Goal: Check status: Check status

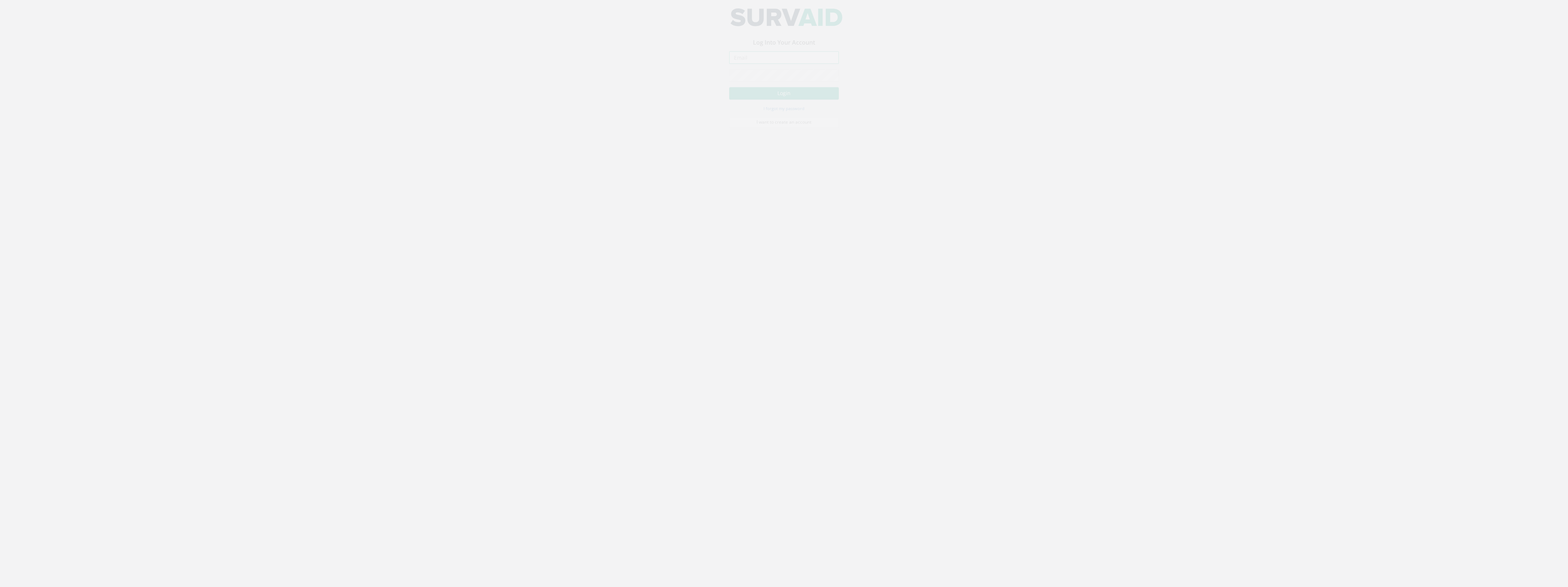
type input "[DOMAIN_NAME][EMAIL_ADDRESS][DOMAIN_NAME]"
click at [813, 99] on button "Login" at bounding box center [784, 100] width 110 height 13
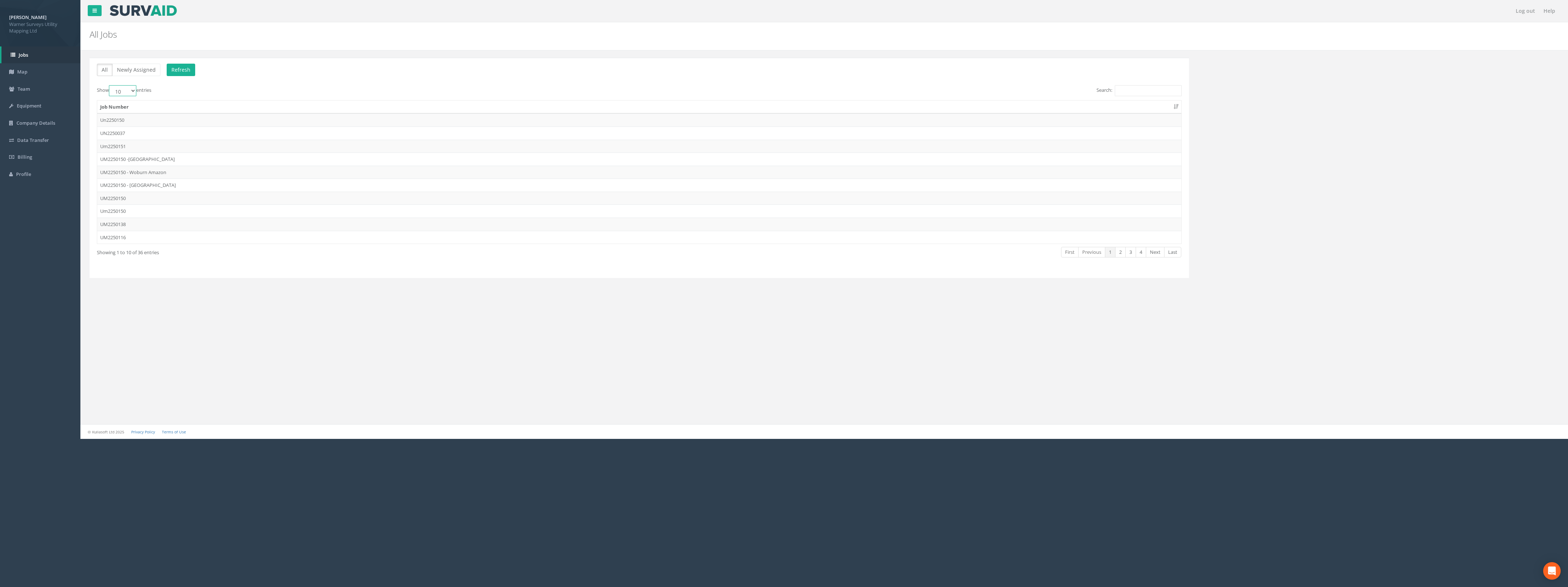
click at [128, 89] on select "10 25 50 100" at bounding box center [122, 91] width 27 height 11
select select "100"
click at [110, 85] on select "10 25 50 100" at bounding box center [122, 91] width 27 height 11
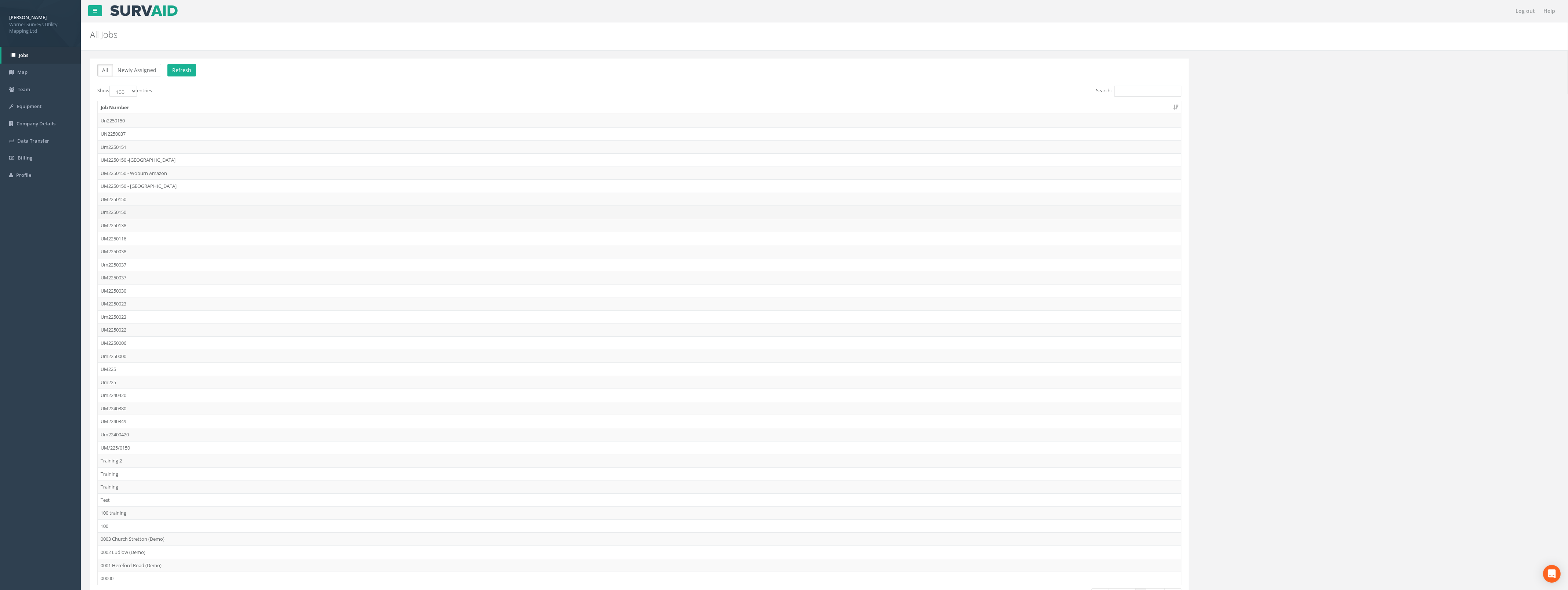
click at [129, 211] on td "Um2250150" at bounding box center [639, 211] width 1084 height 13
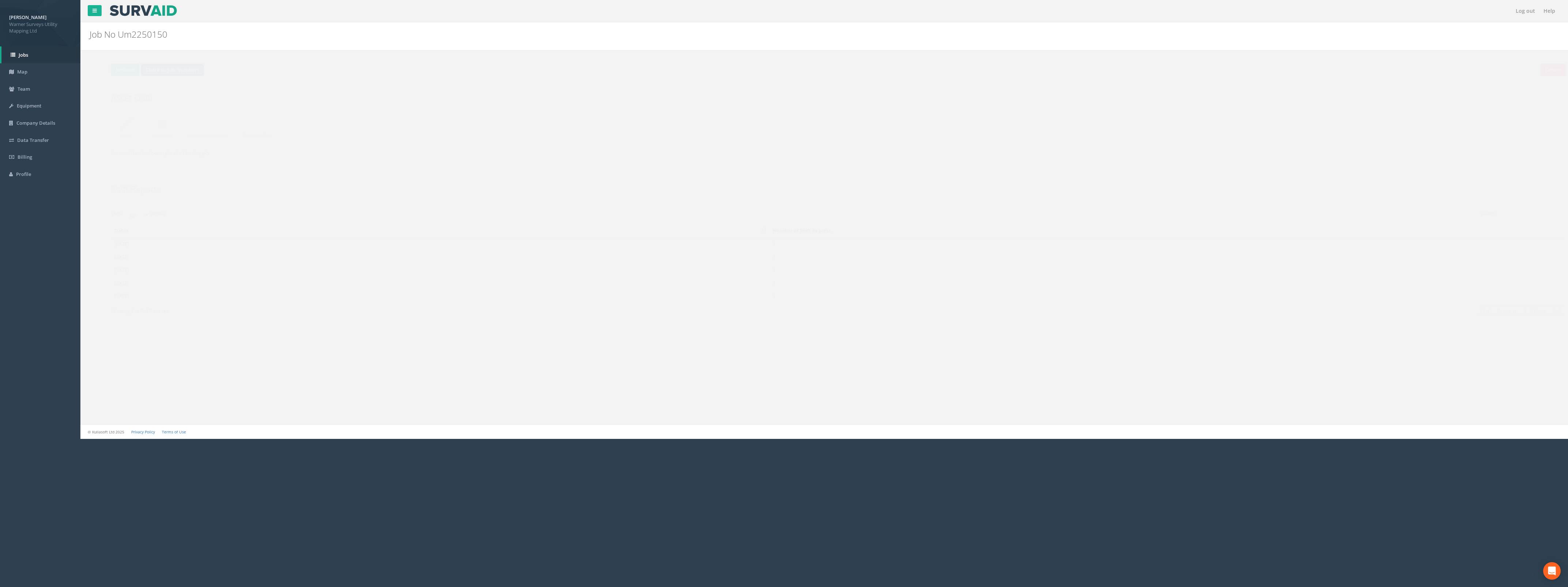
click at [138, 68] on button "Back to Job Numbers" at bounding box center [158, 70] width 64 height 13
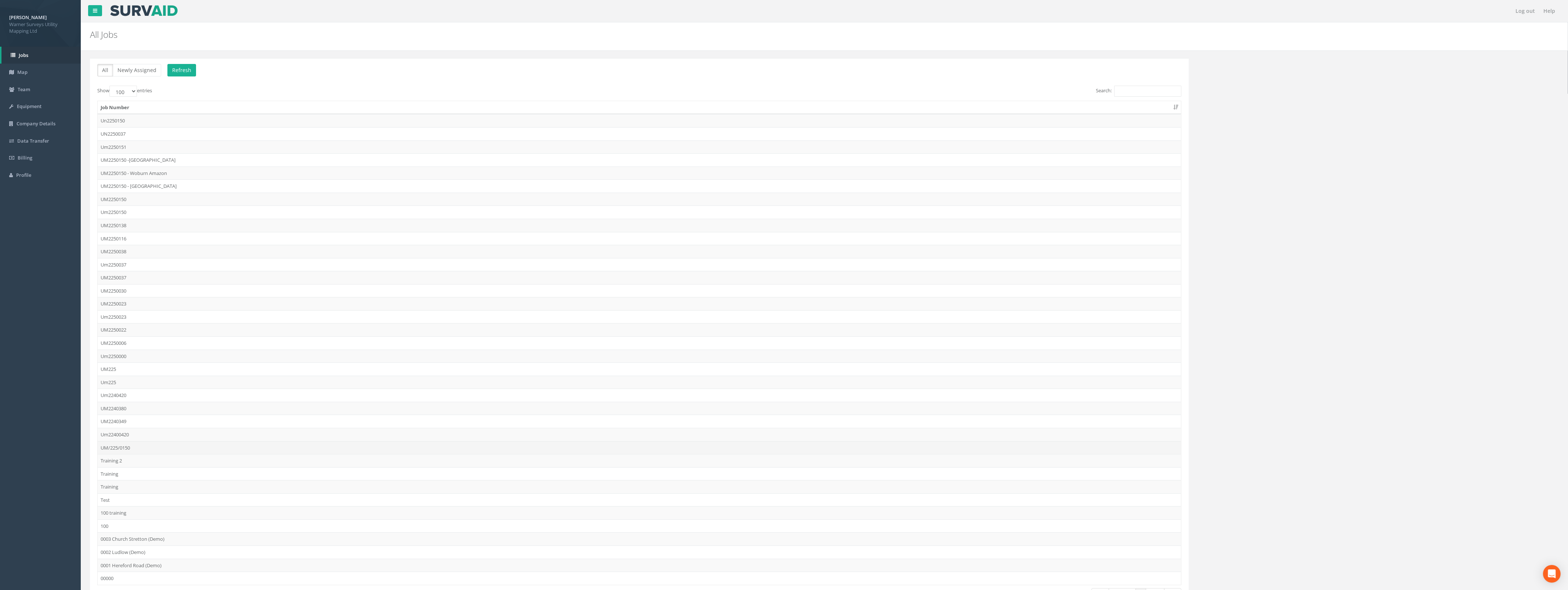
click at [135, 453] on td "UM/225/0150" at bounding box center [639, 447] width 1084 height 13
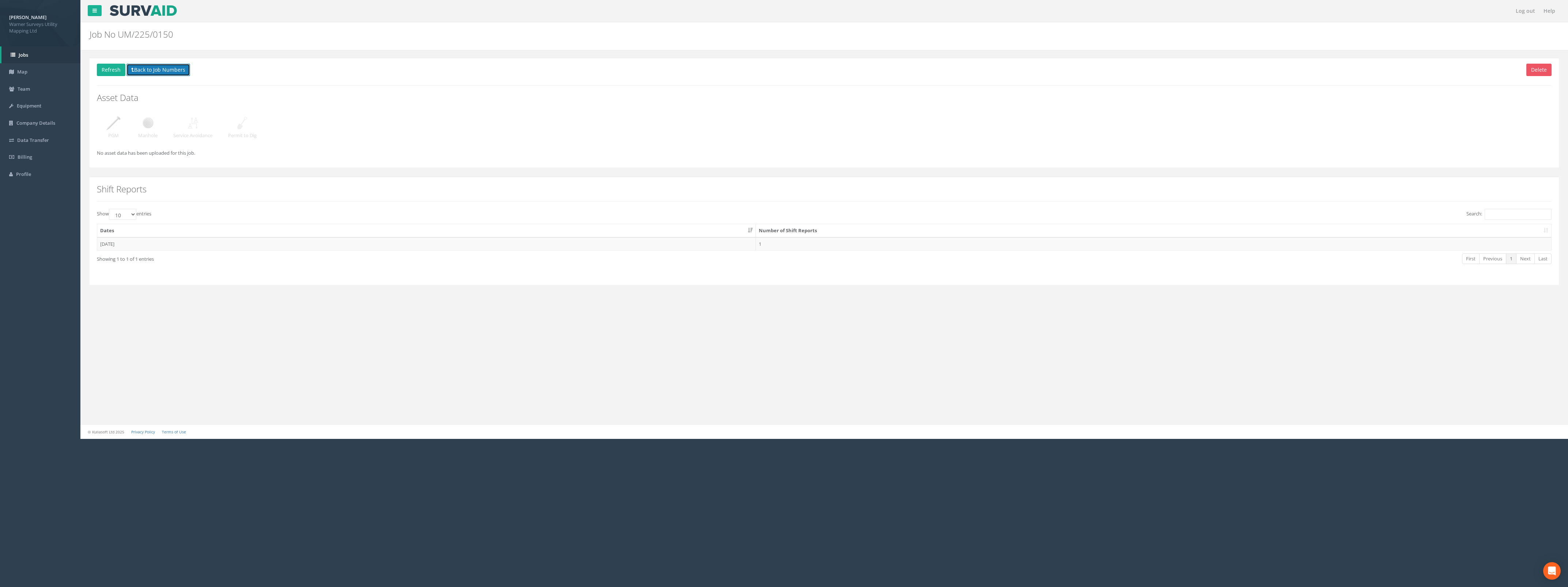
click at [151, 71] on button "Back to Job Numbers" at bounding box center [158, 70] width 64 height 13
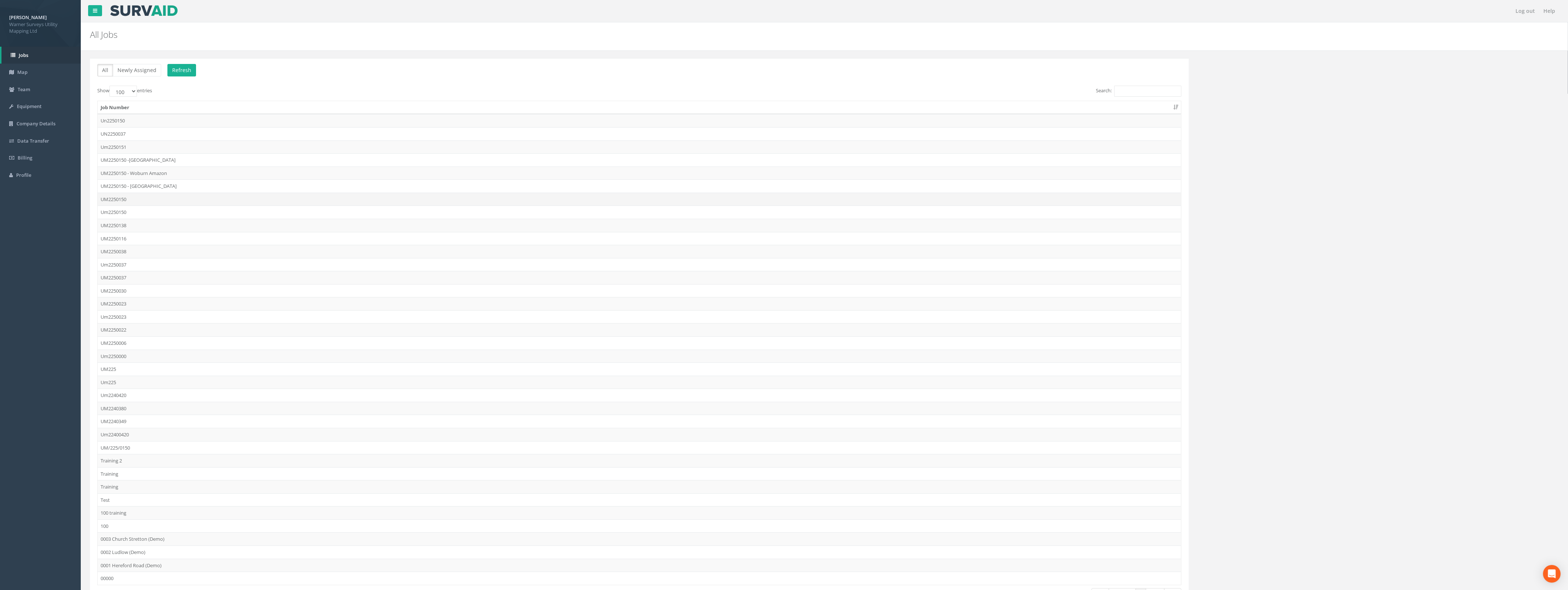
click at [146, 198] on td "UM2250150" at bounding box center [639, 199] width 1084 height 13
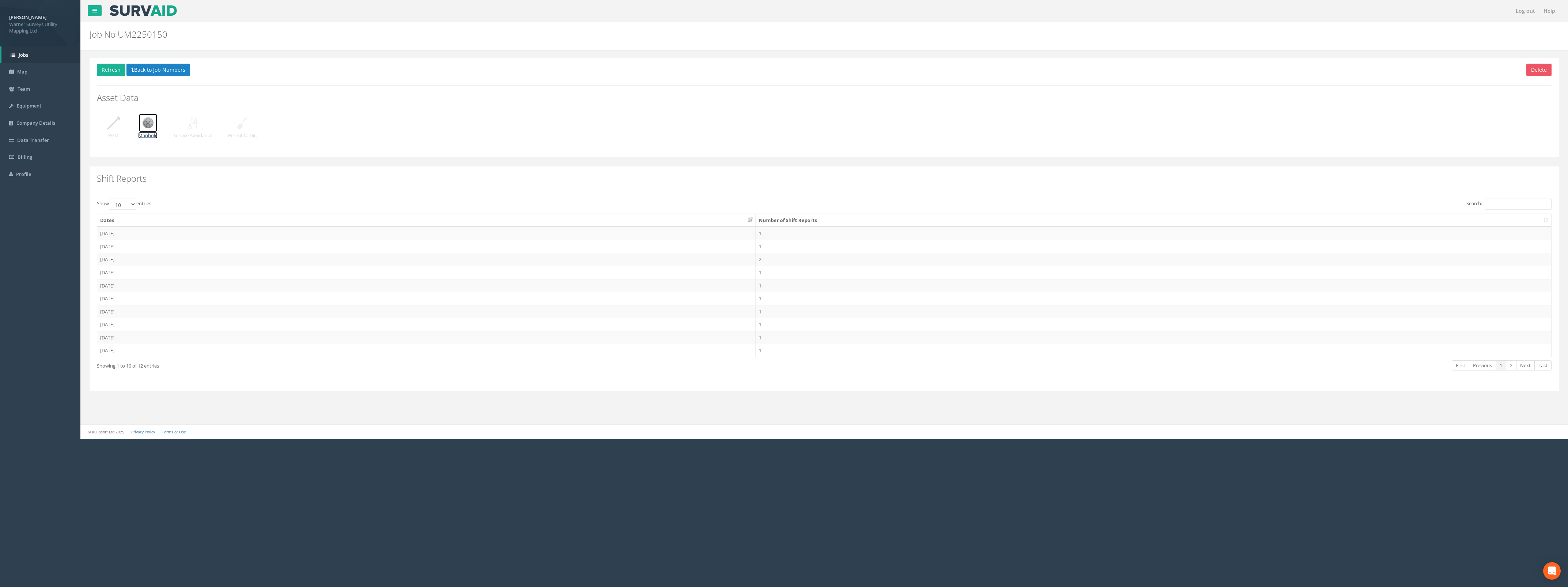
click at [150, 122] on img at bounding box center [148, 123] width 18 height 18
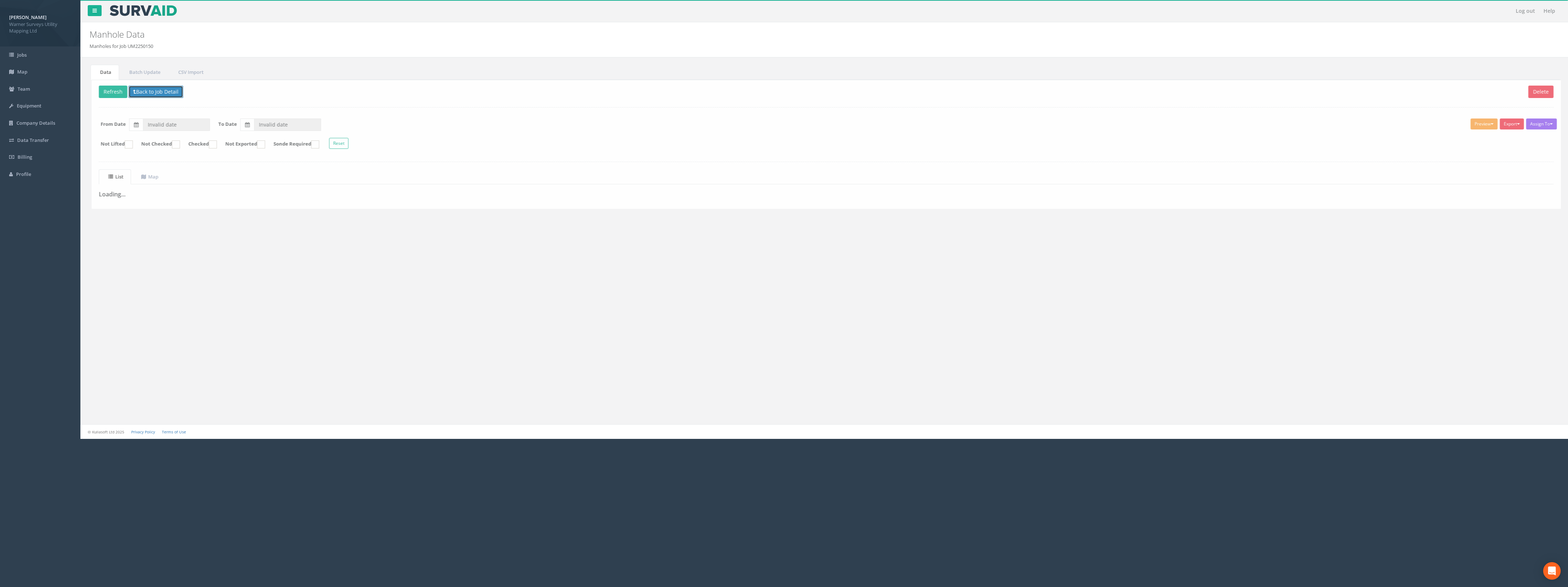
click at [150, 93] on button "Back to Job Detail" at bounding box center [154, 92] width 55 height 13
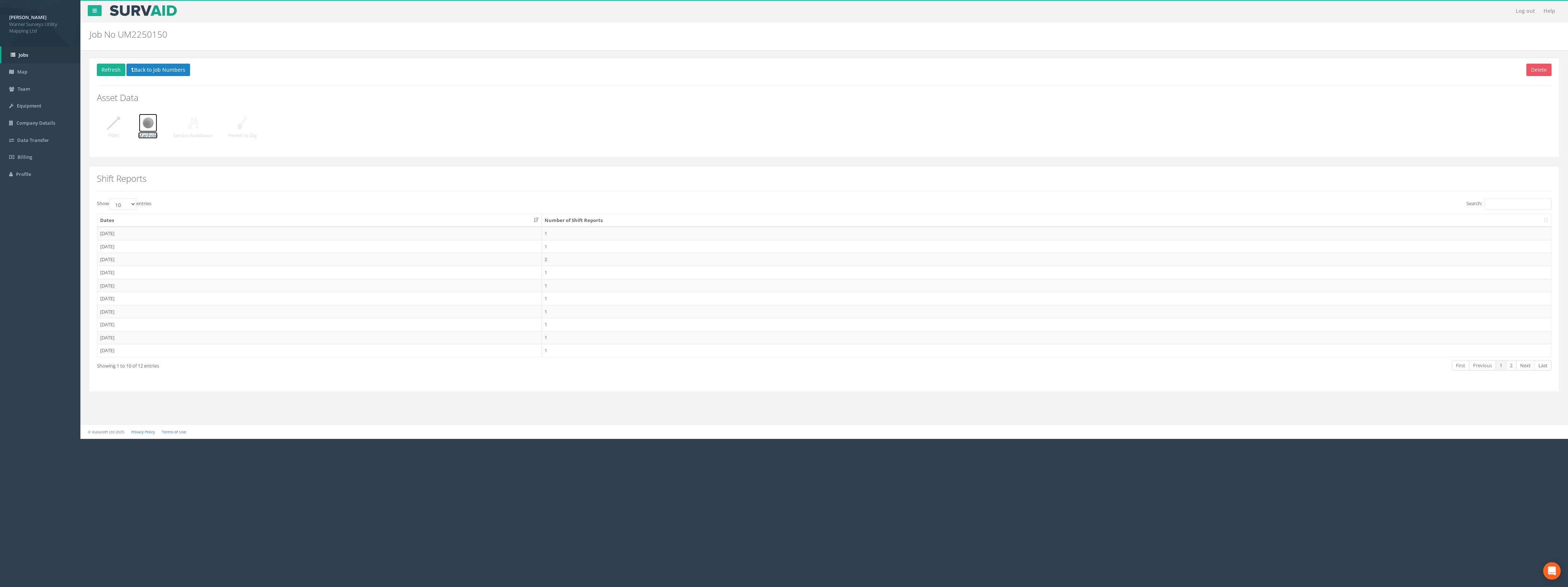
click at [151, 121] on img at bounding box center [148, 123] width 18 height 18
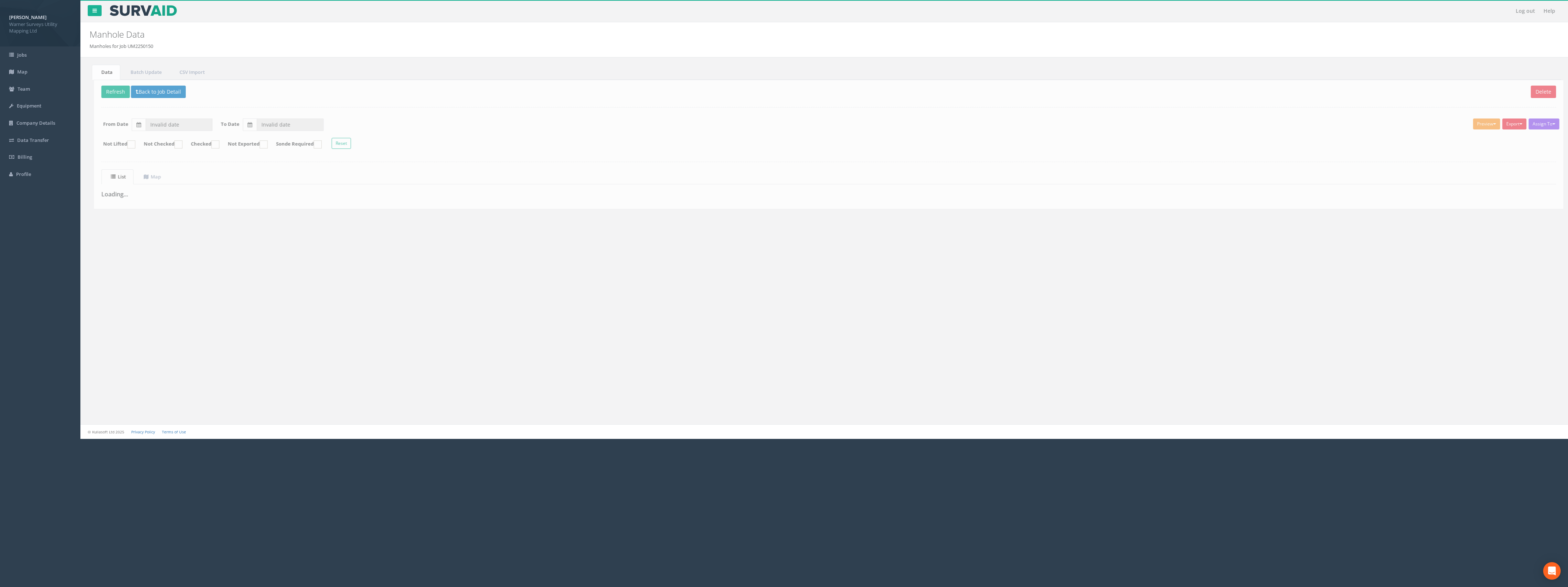
type input "[DATE]"
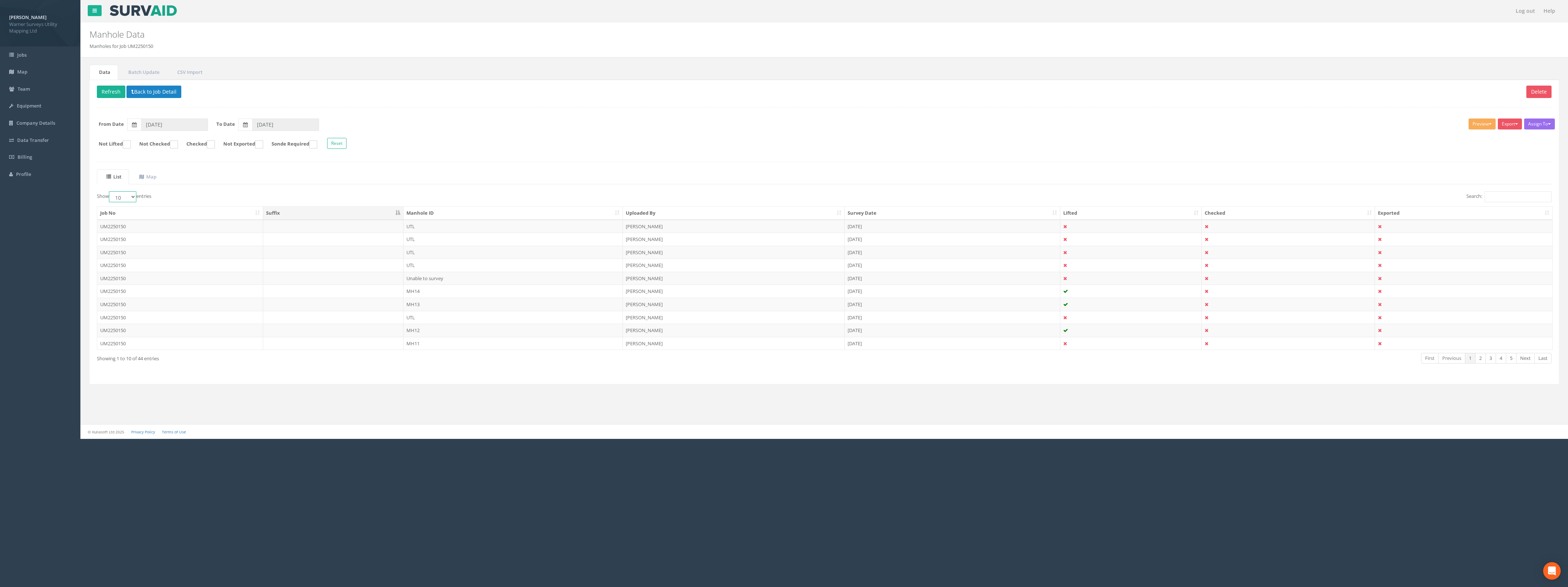
click at [134, 199] on select "10 25 50 100" at bounding box center [122, 197] width 27 height 11
select select "100"
click at [110, 192] on select "10 25 50 100" at bounding box center [122, 197] width 27 height 11
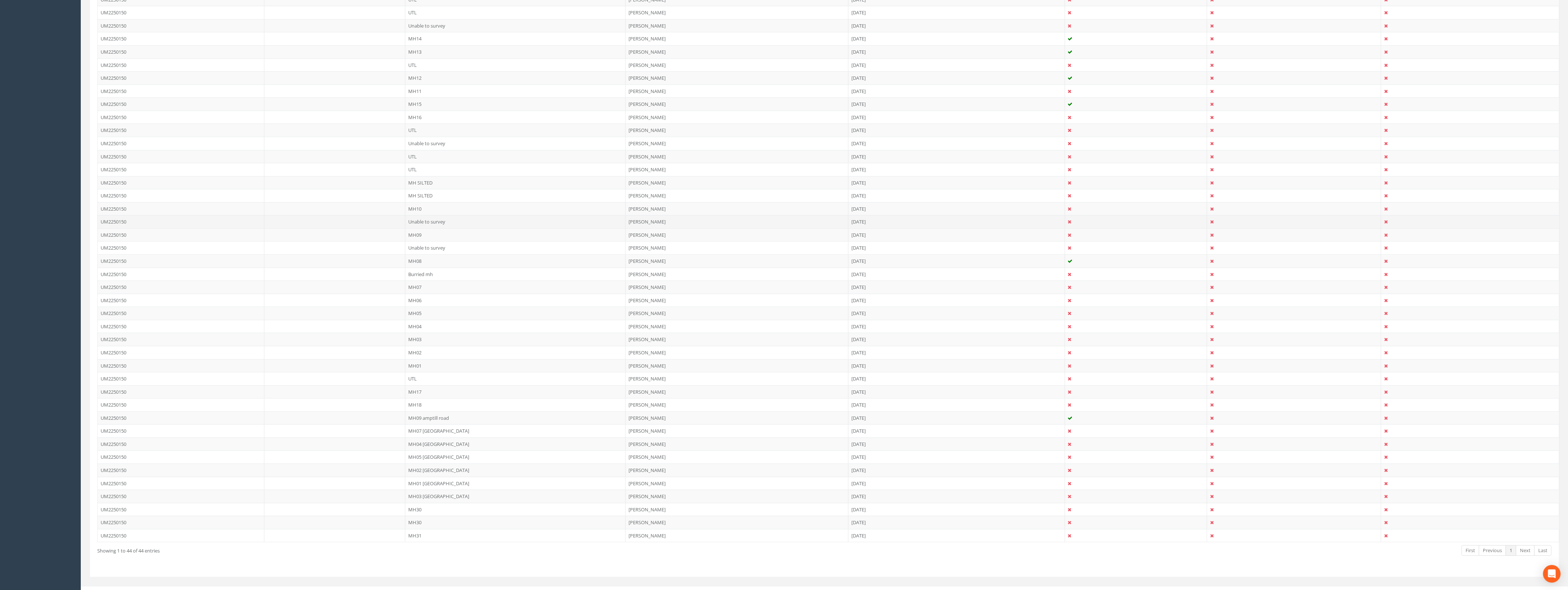
scroll to position [270, 0]
click at [1529, 543] on link "Next" at bounding box center [1525, 539] width 19 height 11
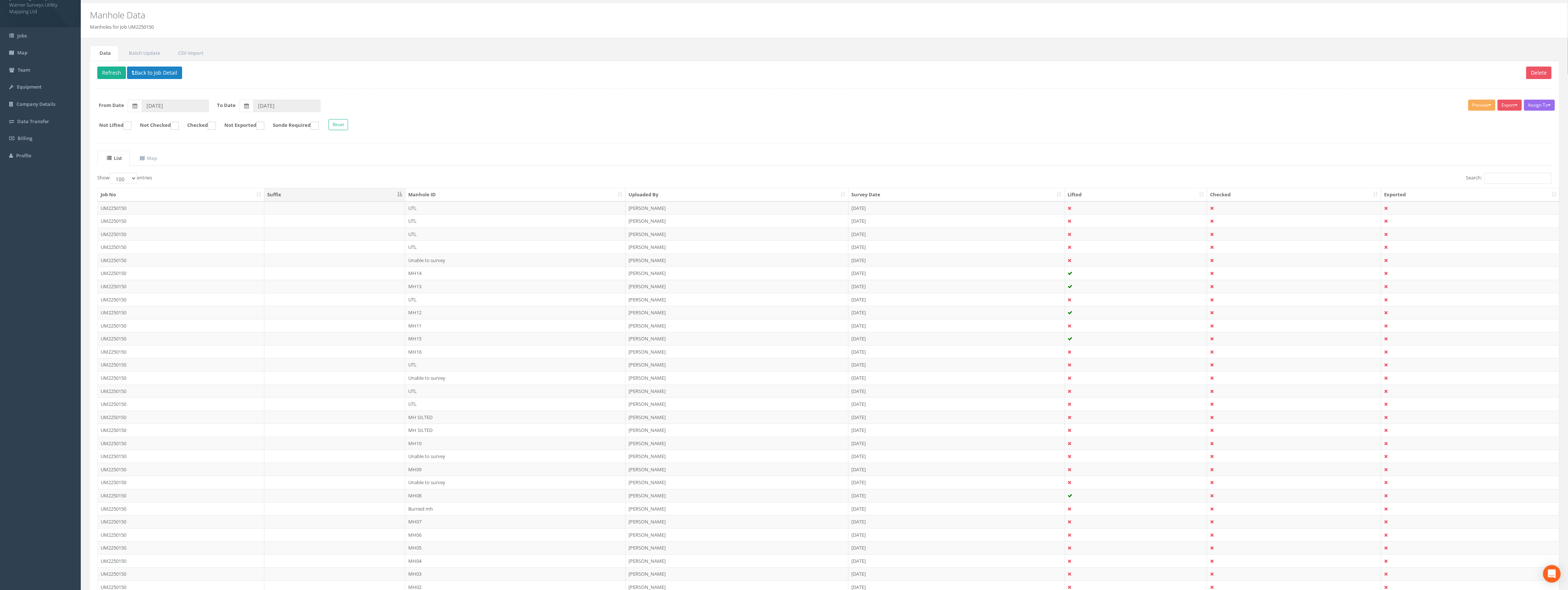
scroll to position [0, 0]
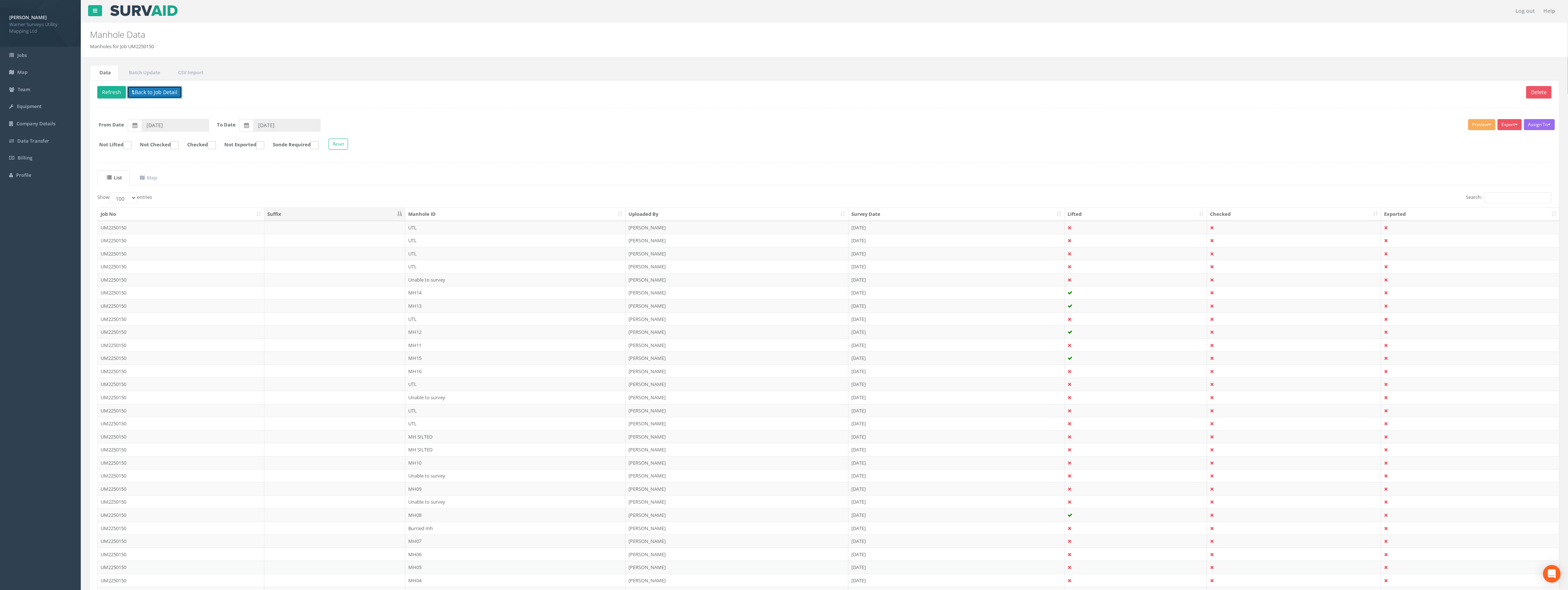
click at [148, 97] on button "Back to Job Detail" at bounding box center [154, 92] width 55 height 13
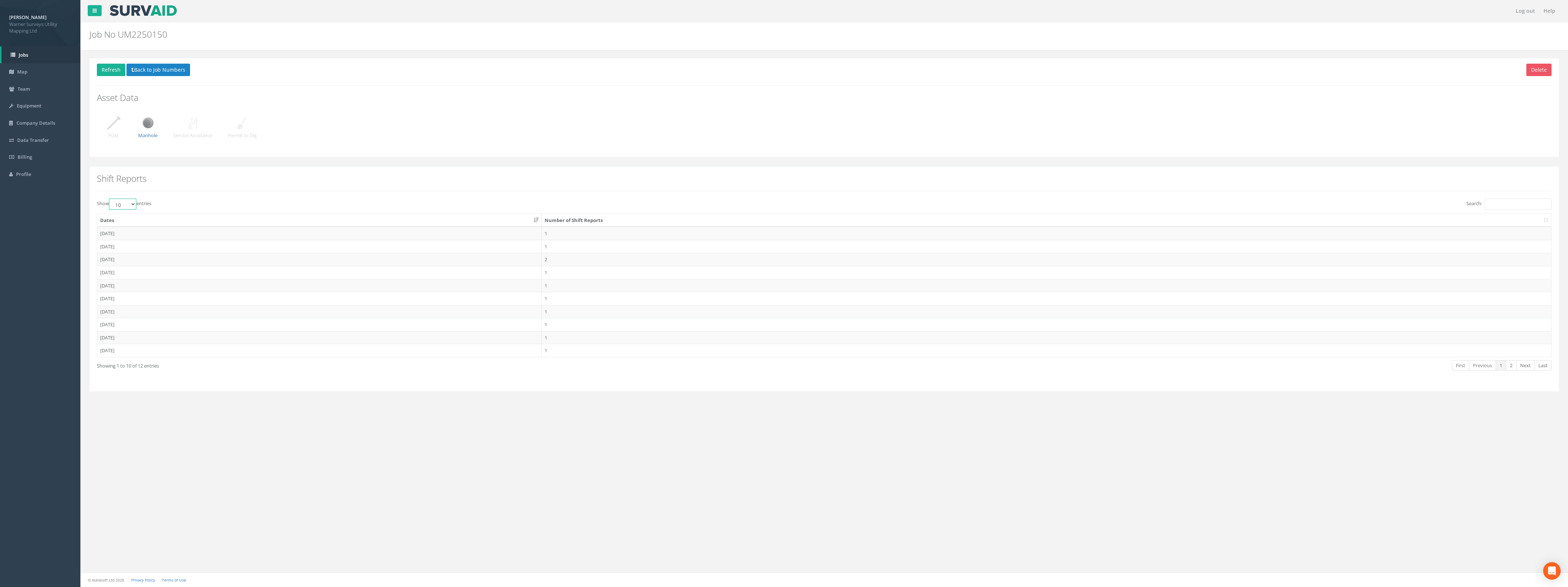
click at [130, 208] on select "10 25 50 100" at bounding box center [122, 204] width 27 height 11
select select "100"
click at [110, 199] on select "10 25 50 100" at bounding box center [122, 204] width 27 height 11
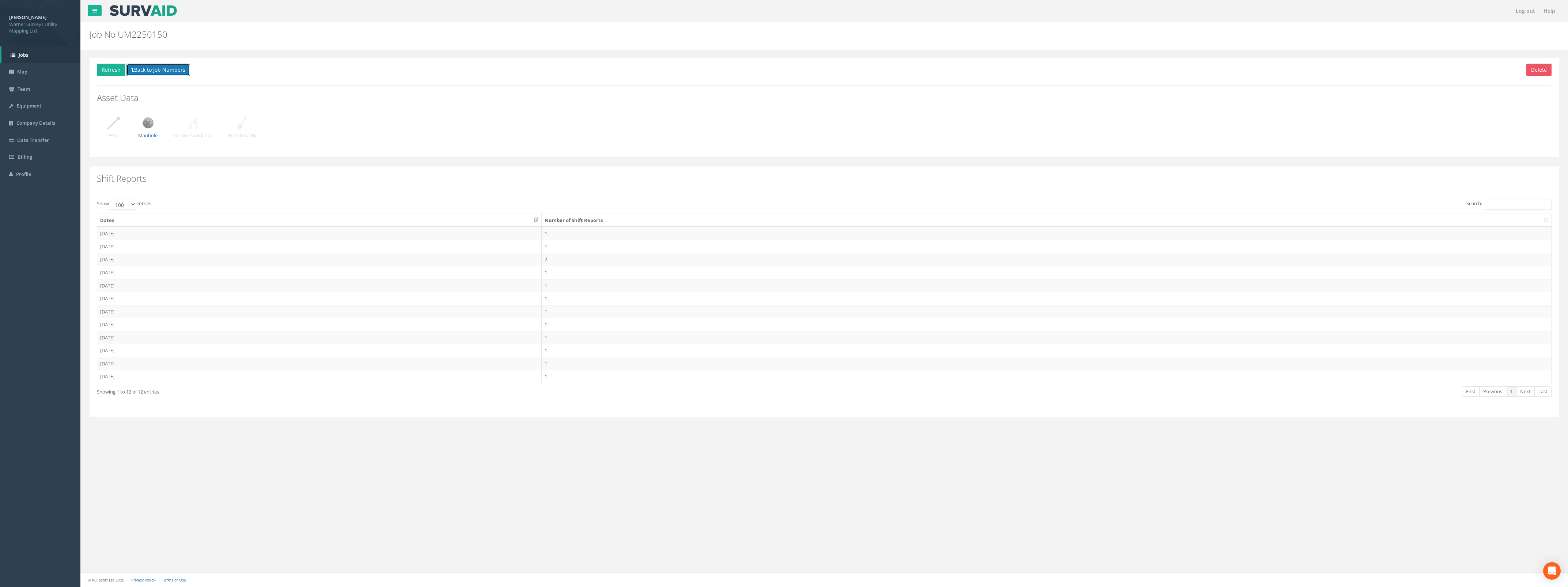
click at [146, 66] on button "Back to Job Numbers" at bounding box center [158, 70] width 64 height 13
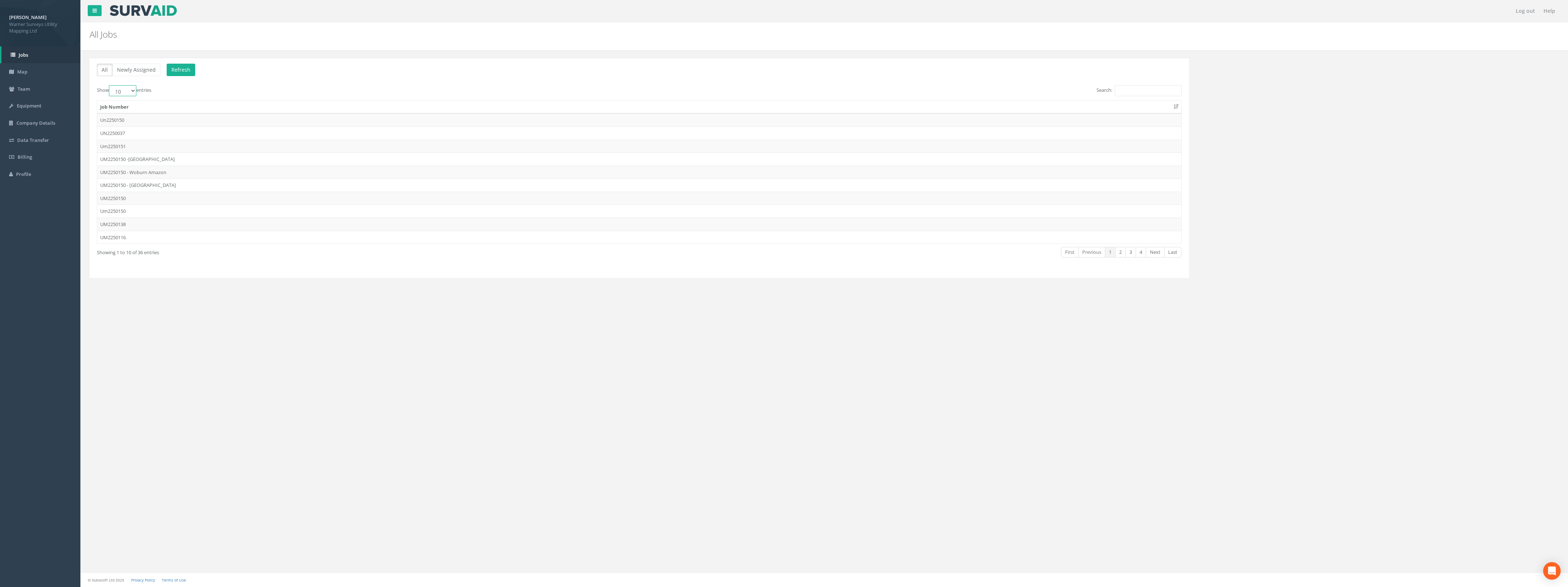
click at [124, 85] on select "10 25 50 100" at bounding box center [122, 91] width 27 height 11
select select "100"
click at [110, 85] on select "10 25 50 100" at bounding box center [122, 91] width 27 height 11
